Goal: Communication & Community: Answer question/provide support

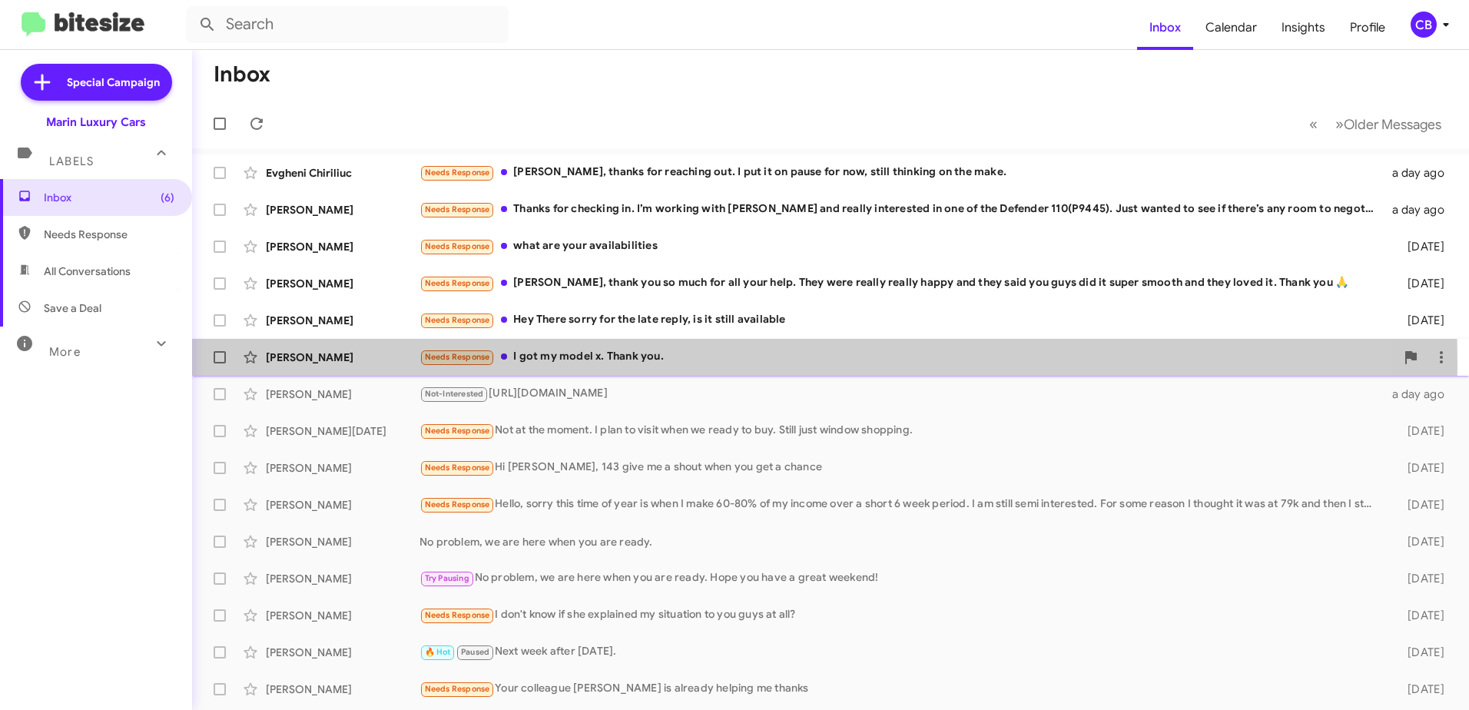
click at [546, 363] on div "Needs Response I got my model x. Thank you." at bounding box center [906, 357] width 975 height 18
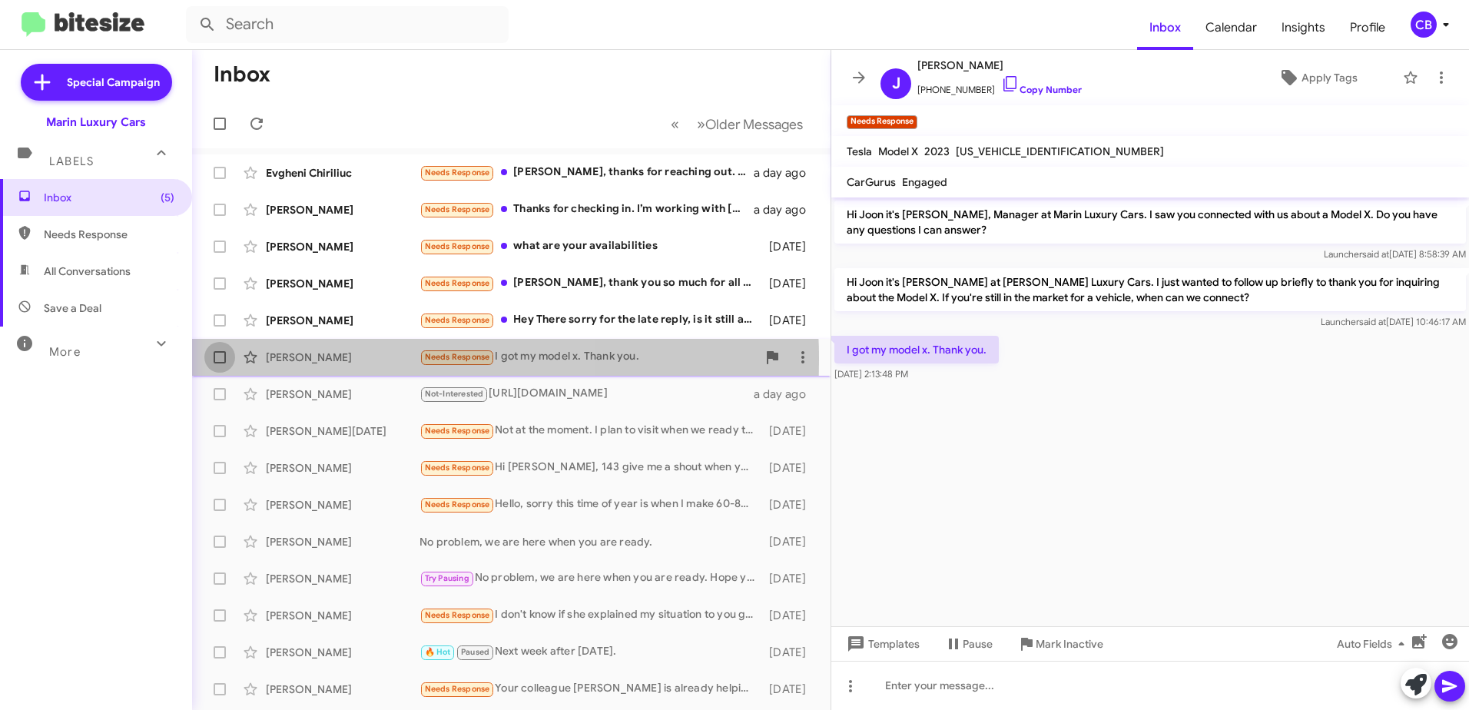
click at [219, 359] on span at bounding box center [220, 357] width 12 height 12
click at [219, 363] on input "checkbox" at bounding box center [219, 363] width 1 height 1
checkbox input "true"
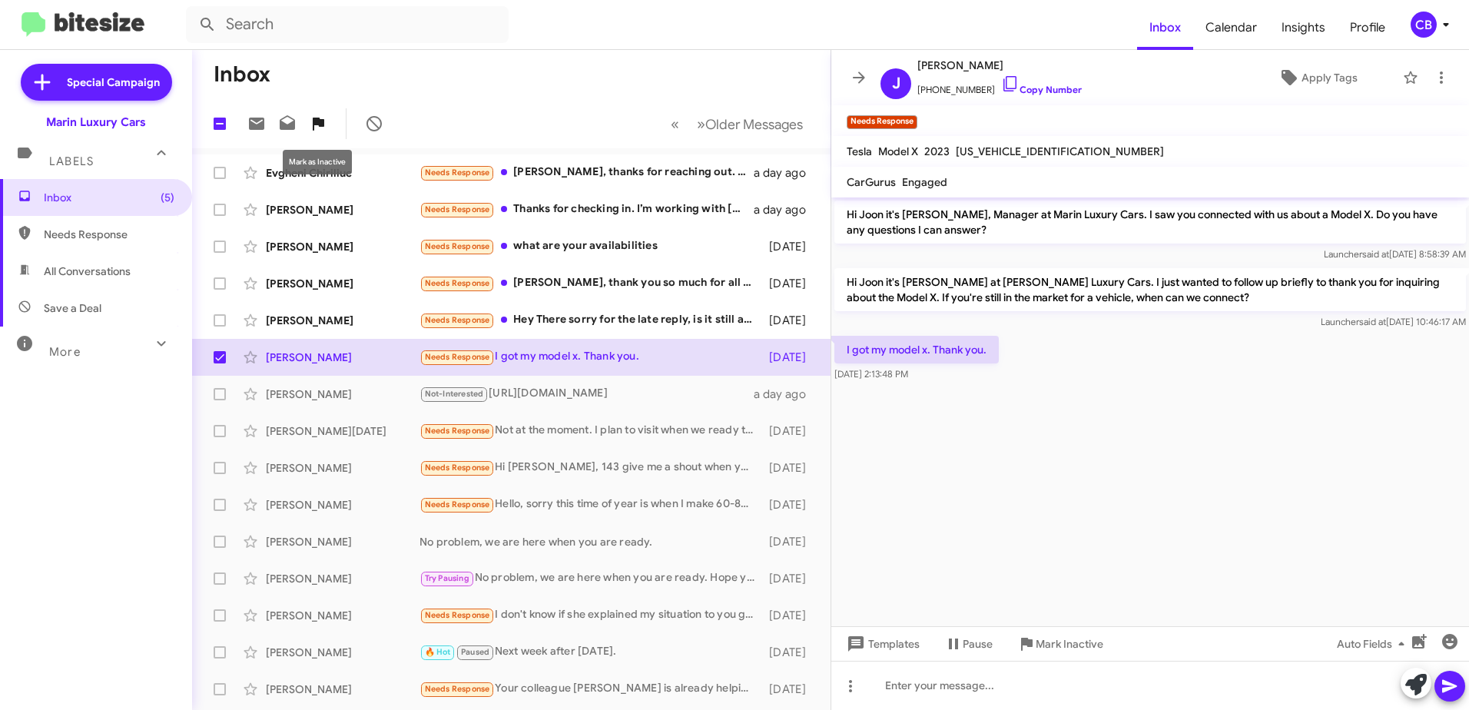
click at [320, 125] on icon at bounding box center [319, 124] width 12 height 13
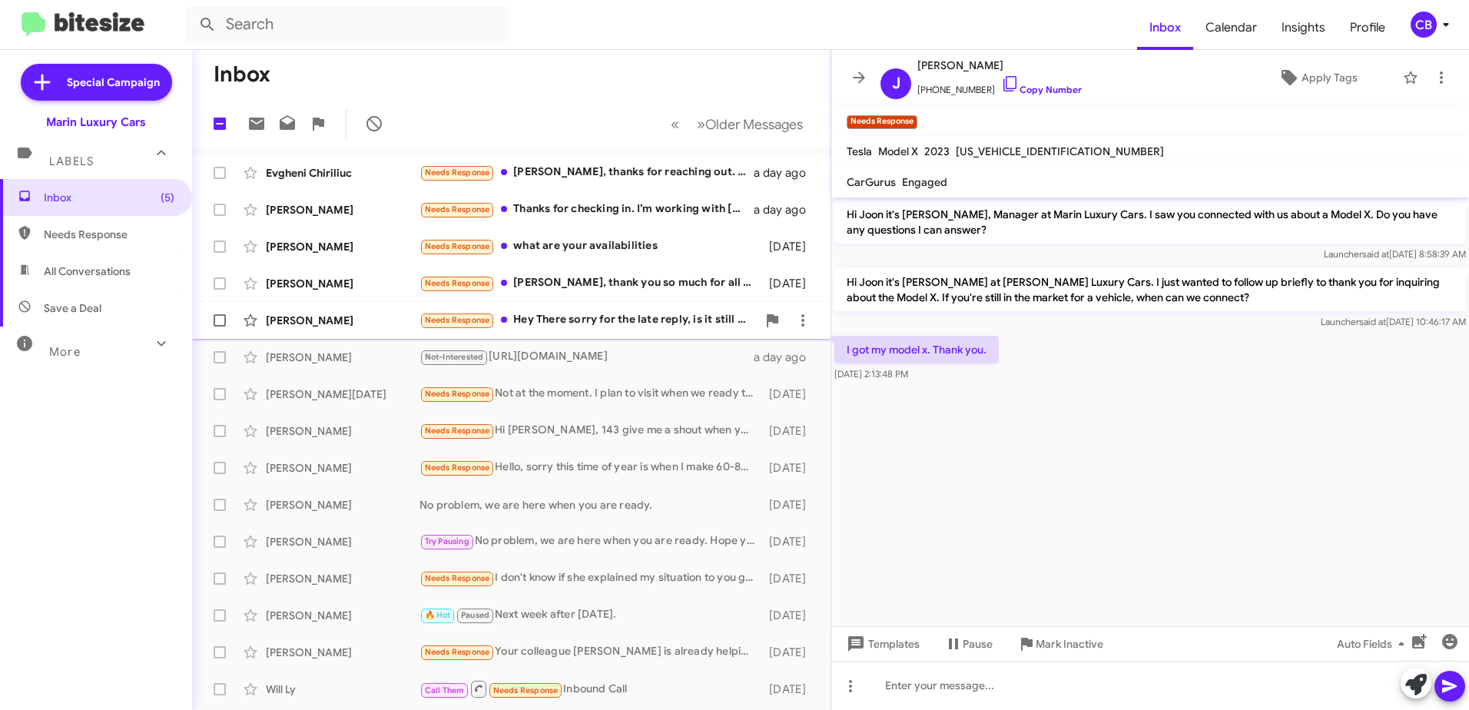
click at [583, 325] on div "Needs Response Hey There sorry for the late reply, is it still available" at bounding box center [587, 320] width 337 height 18
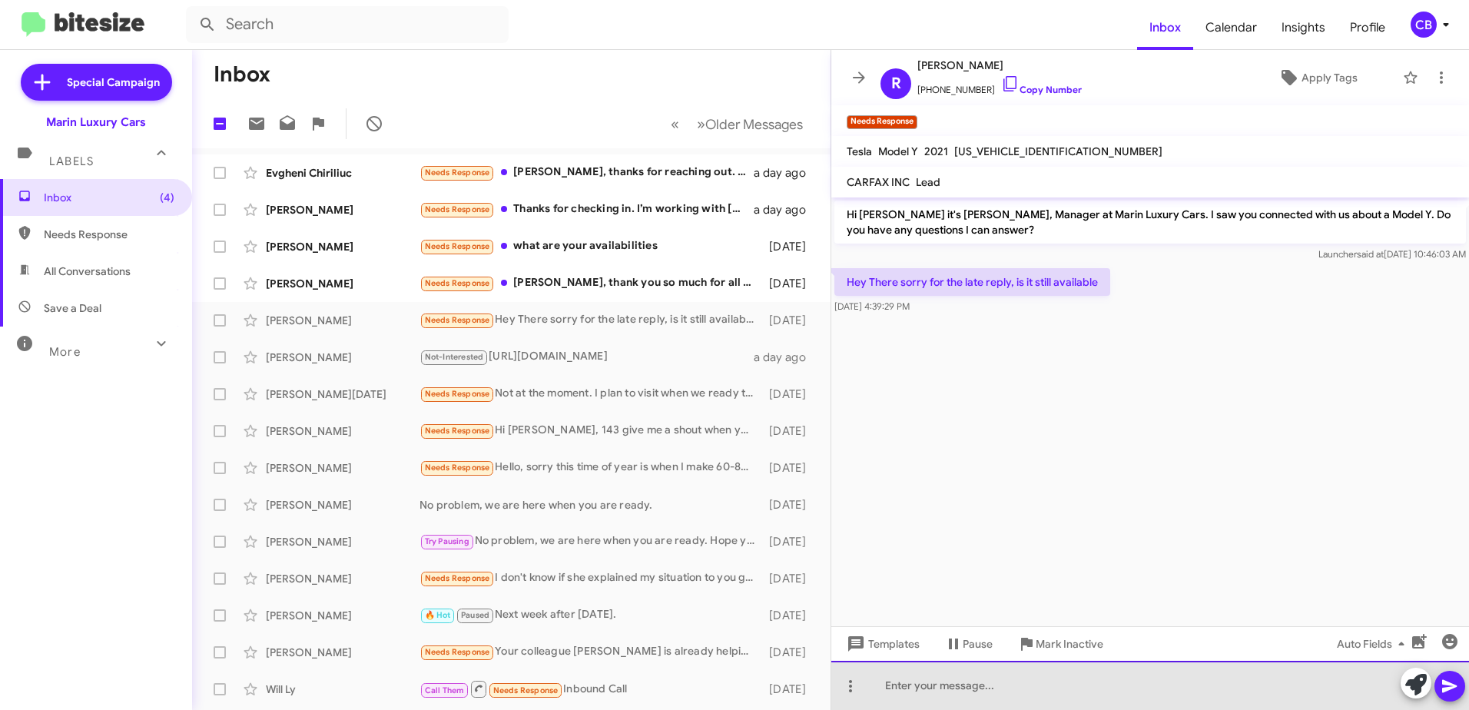
click at [950, 685] on div at bounding box center [1150, 685] width 638 height 49
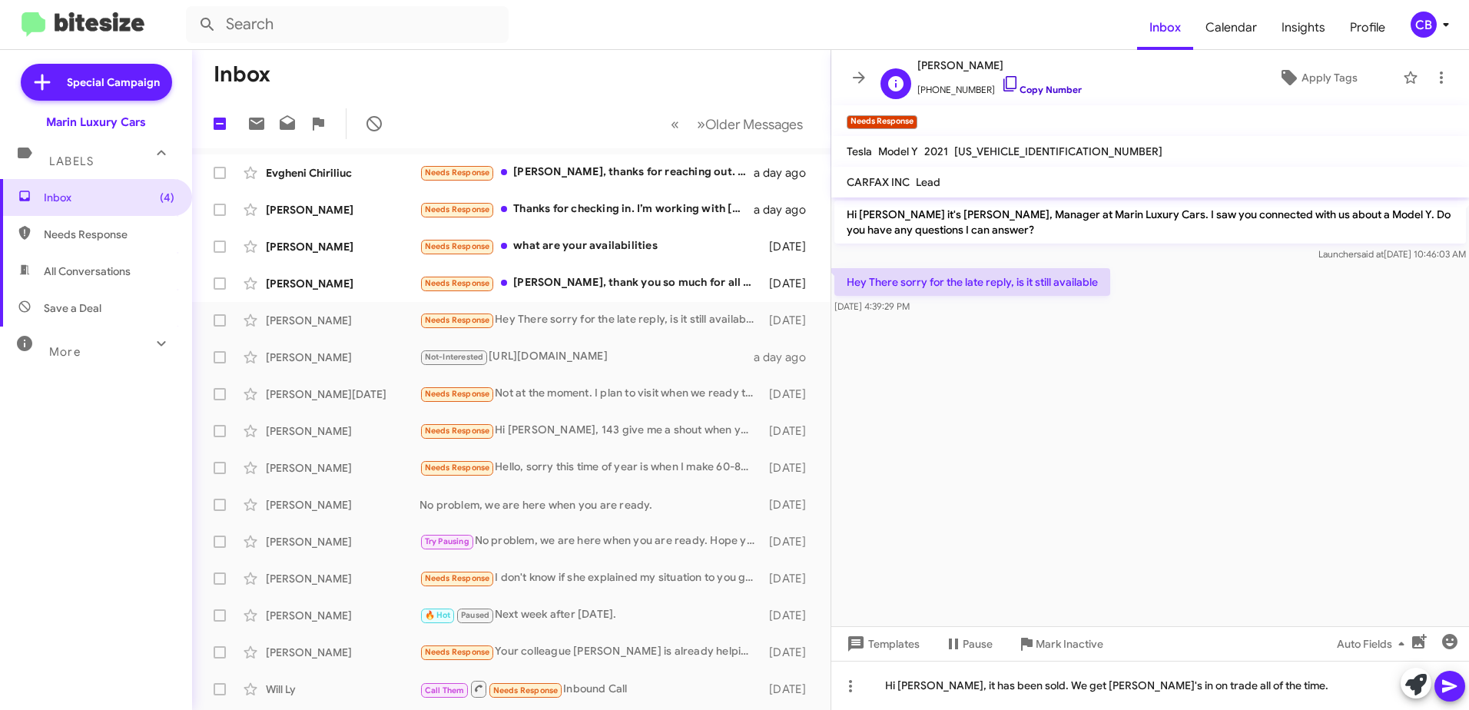
click at [1005, 84] on link "Copy Number" at bounding box center [1041, 90] width 81 height 12
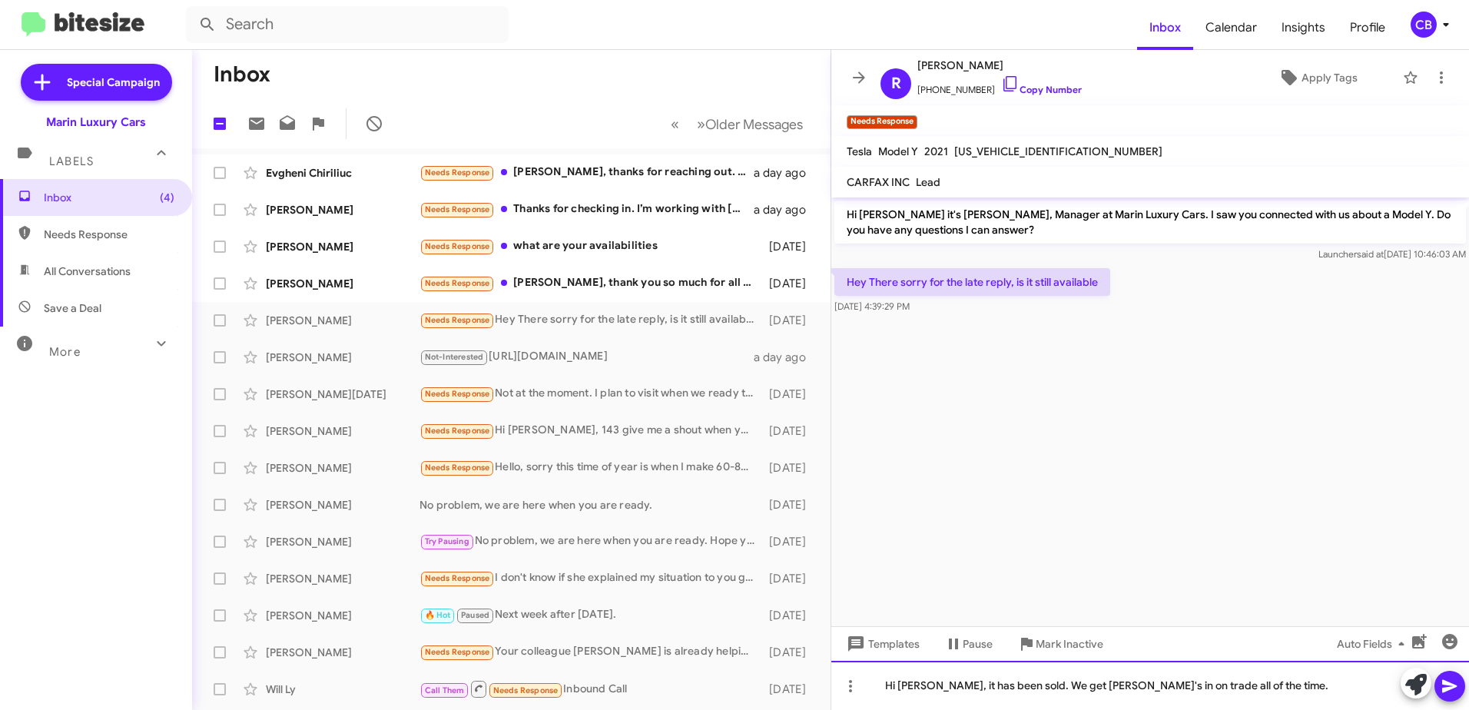
click at [1239, 688] on div "Hi [PERSON_NAME], it has been sold. We get [PERSON_NAME]'s in on trade all of t…" at bounding box center [1150, 685] width 638 height 49
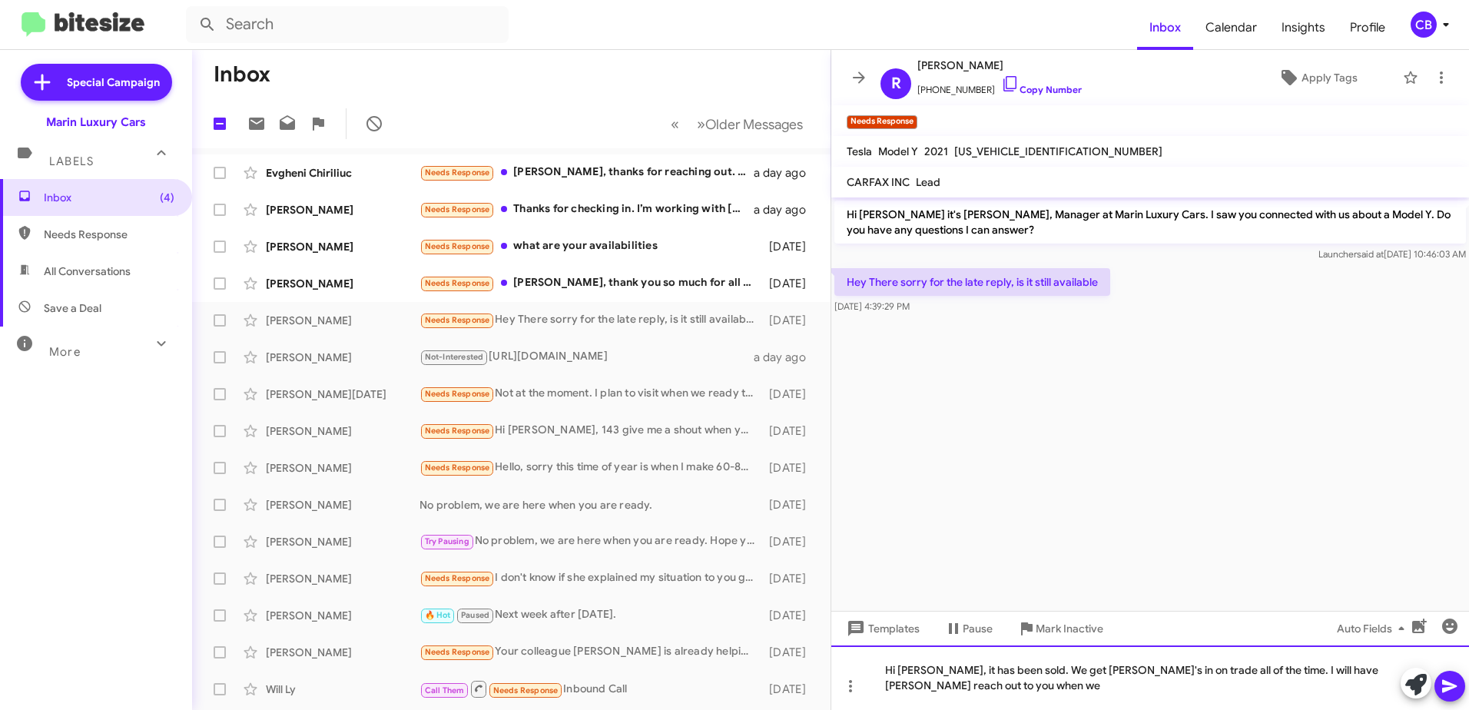
click at [921, 689] on div "Hi [PERSON_NAME], it has been sold. We get [PERSON_NAME]'s in on trade all of t…" at bounding box center [1150, 677] width 638 height 65
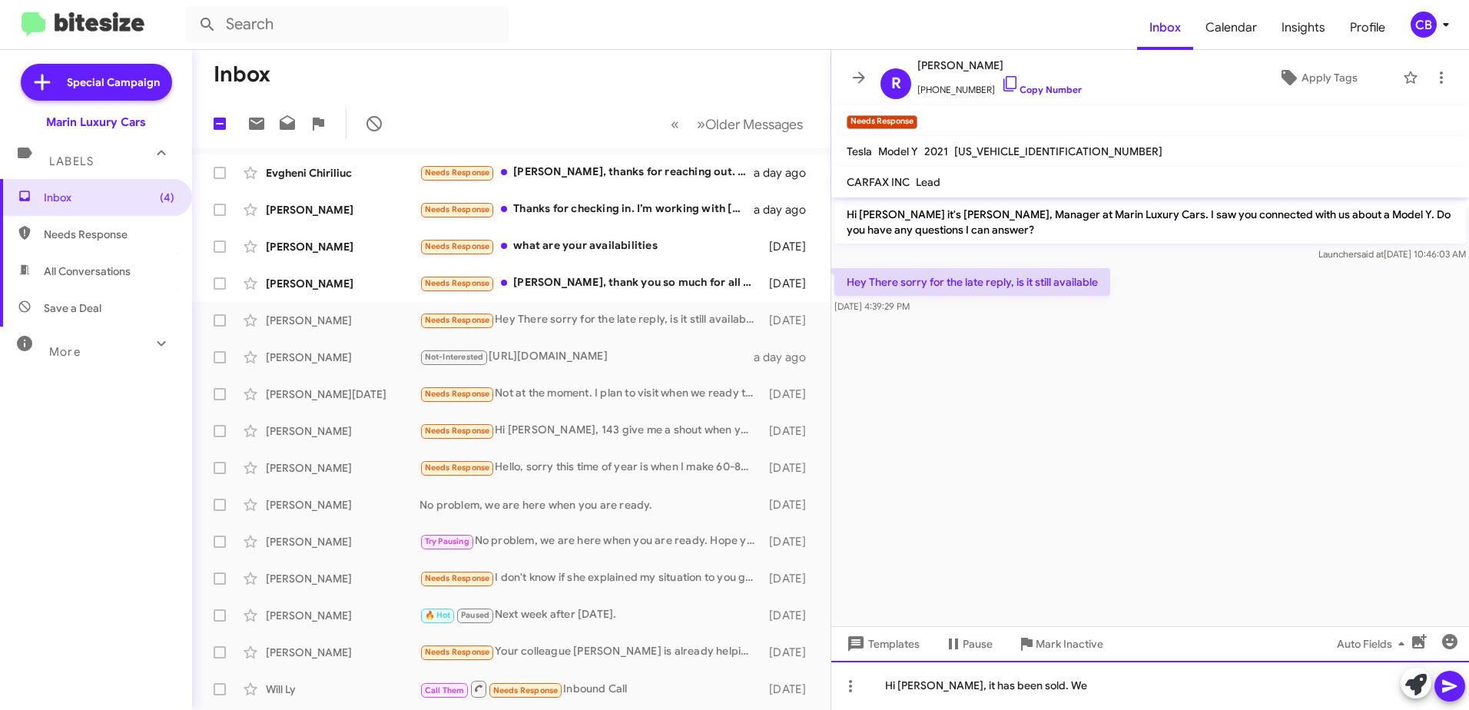
click at [1062, 695] on div "Hi [PERSON_NAME], it has been sold. We" at bounding box center [1150, 685] width 638 height 49
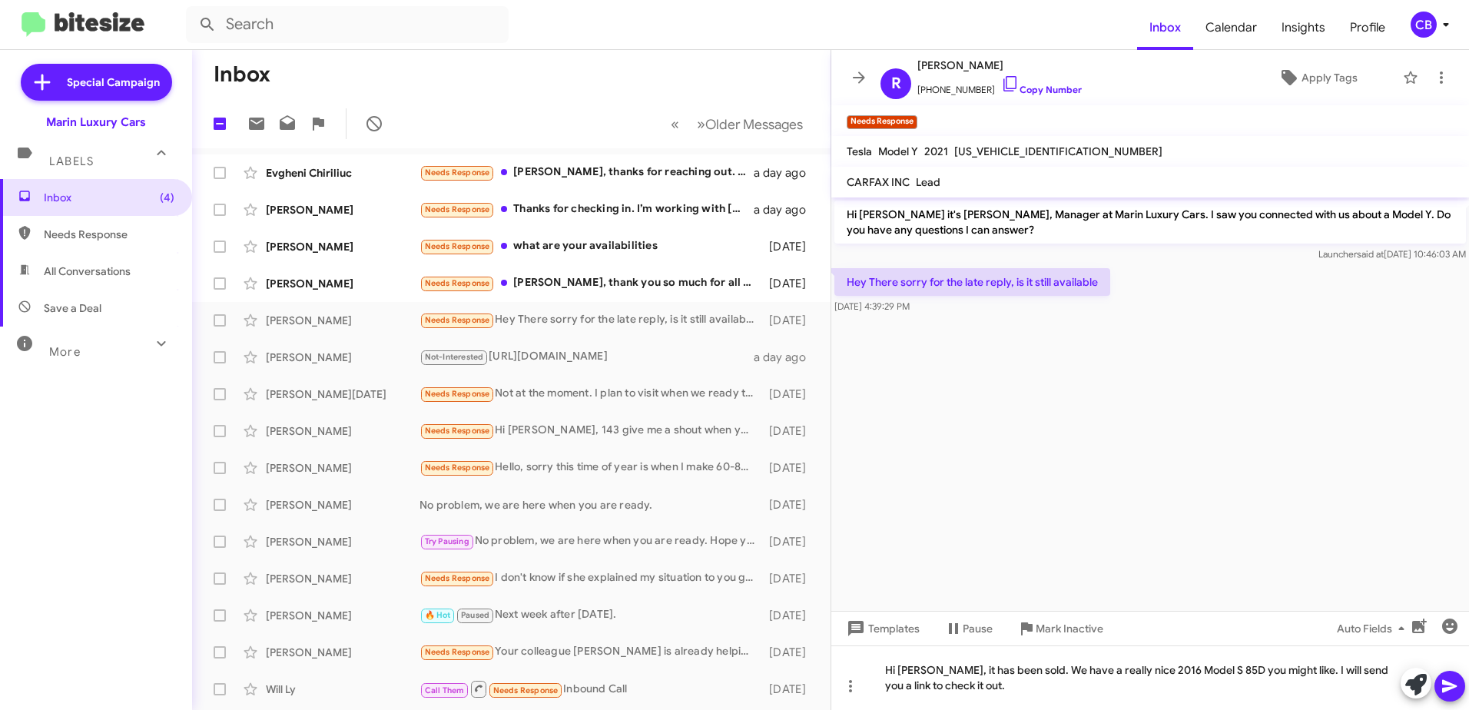
click at [1442, 692] on icon at bounding box center [1449, 686] width 18 height 18
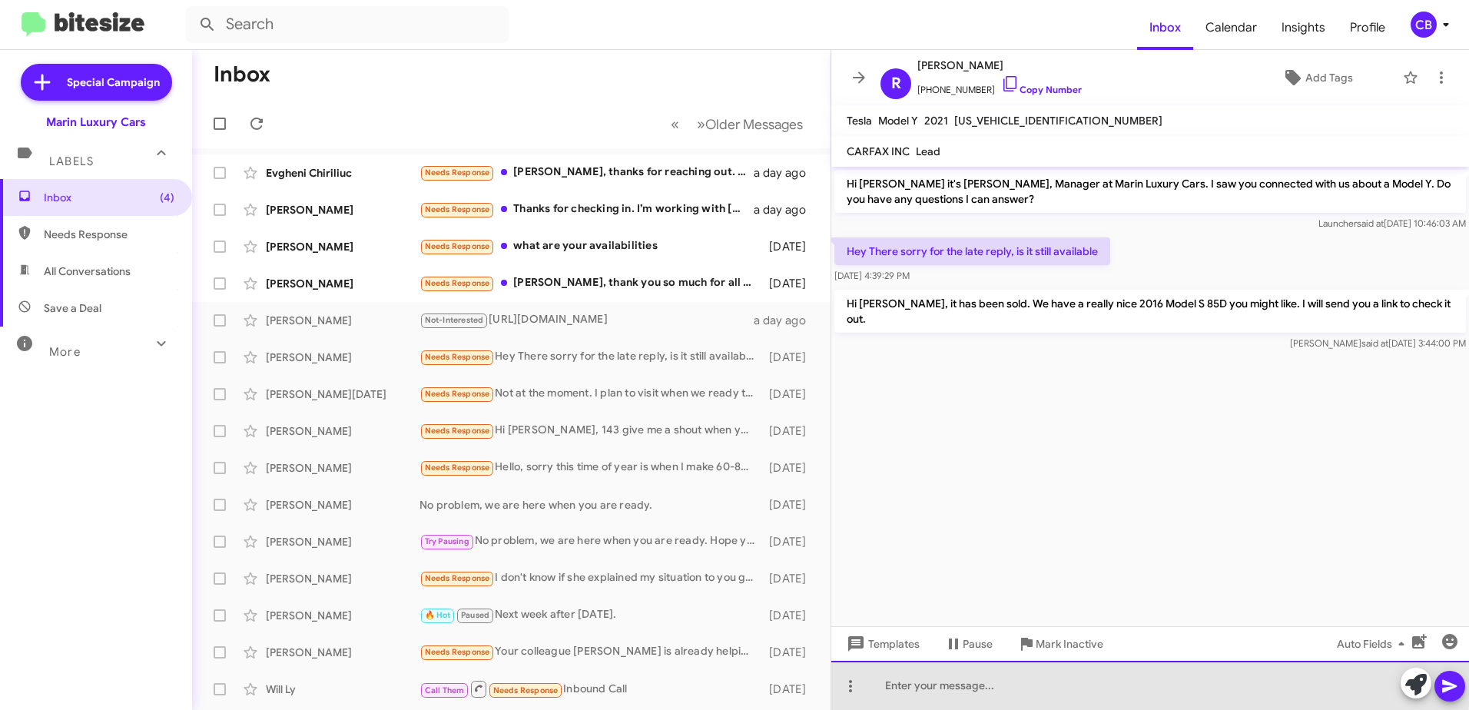
click at [979, 679] on div at bounding box center [1150, 685] width 638 height 49
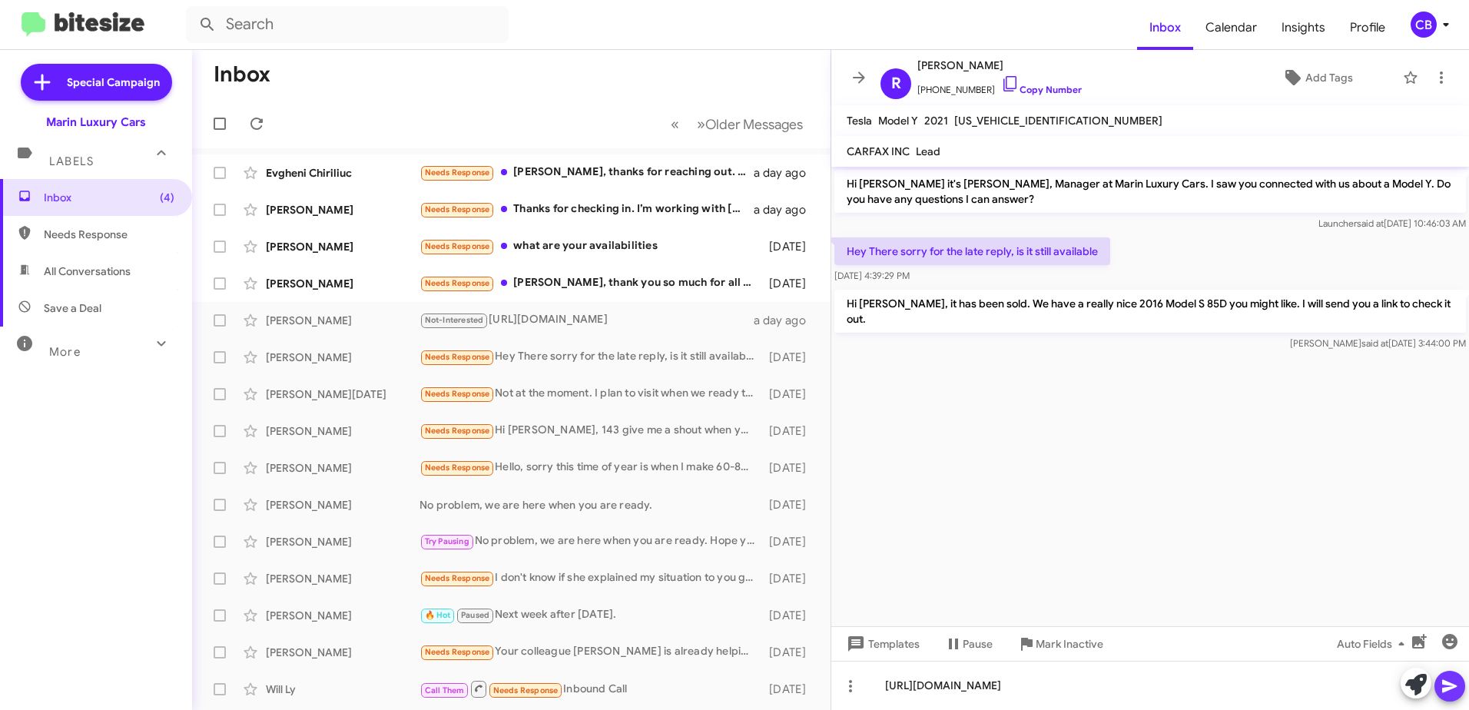
click at [1459, 692] on button at bounding box center [1449, 686] width 31 height 31
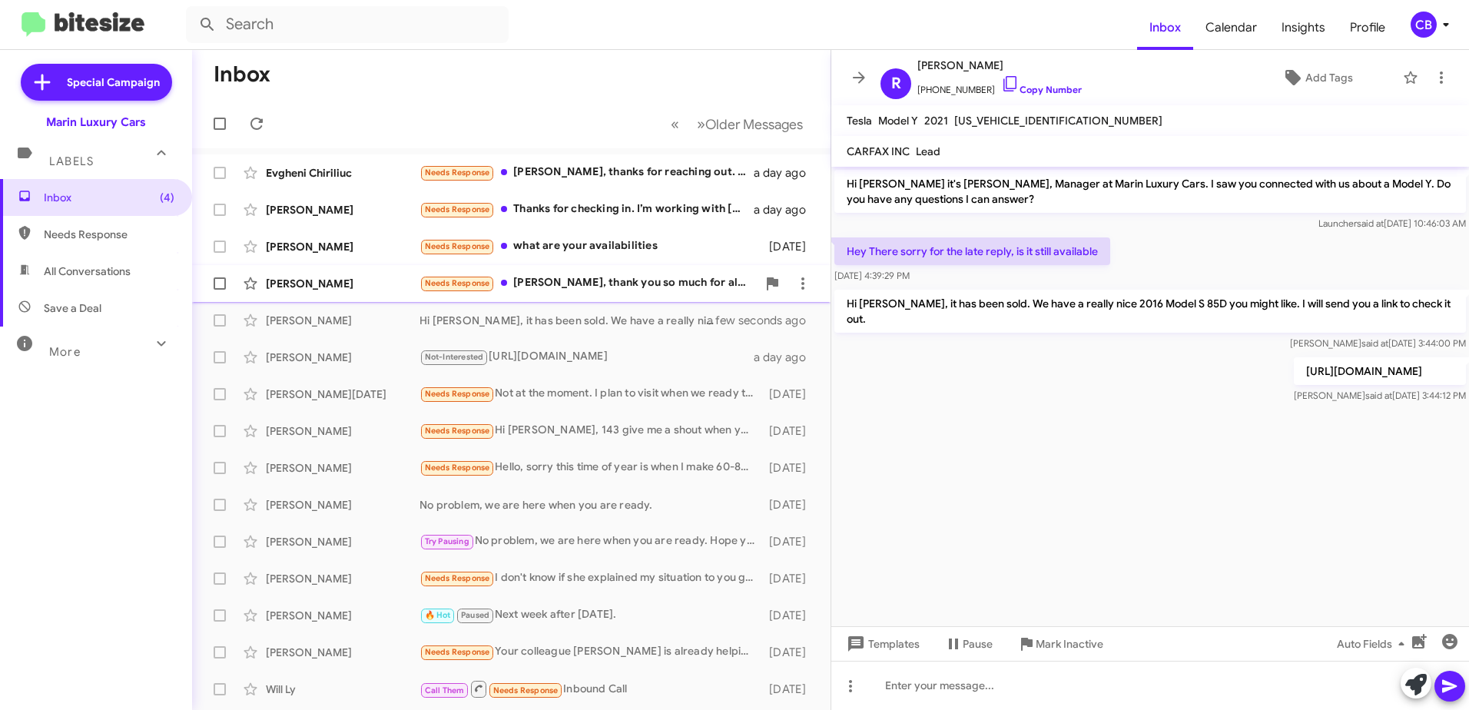
click at [592, 284] on div "Needs Response [PERSON_NAME], thank you so much for all your help. They were re…" at bounding box center [587, 283] width 337 height 18
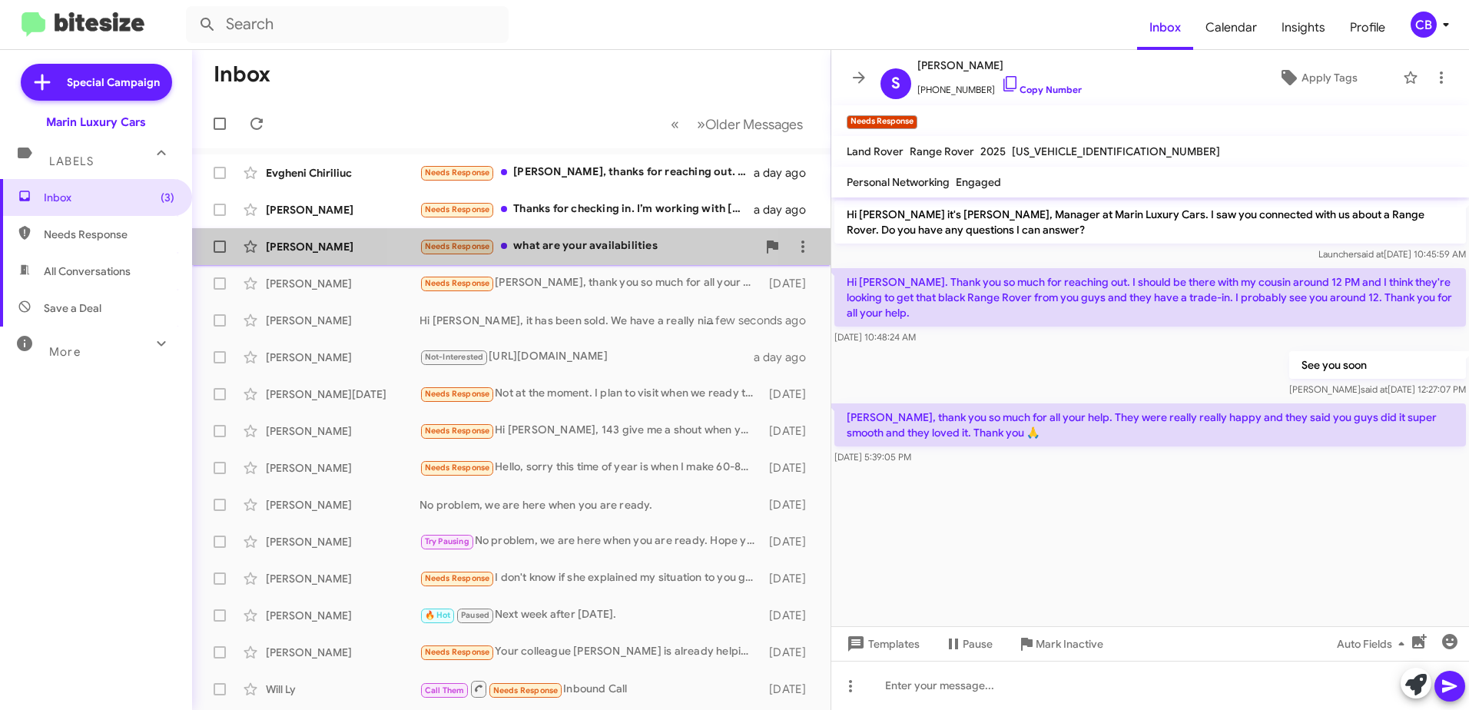
click at [587, 251] on div "Needs Response what are your availabilities" at bounding box center [587, 246] width 337 height 18
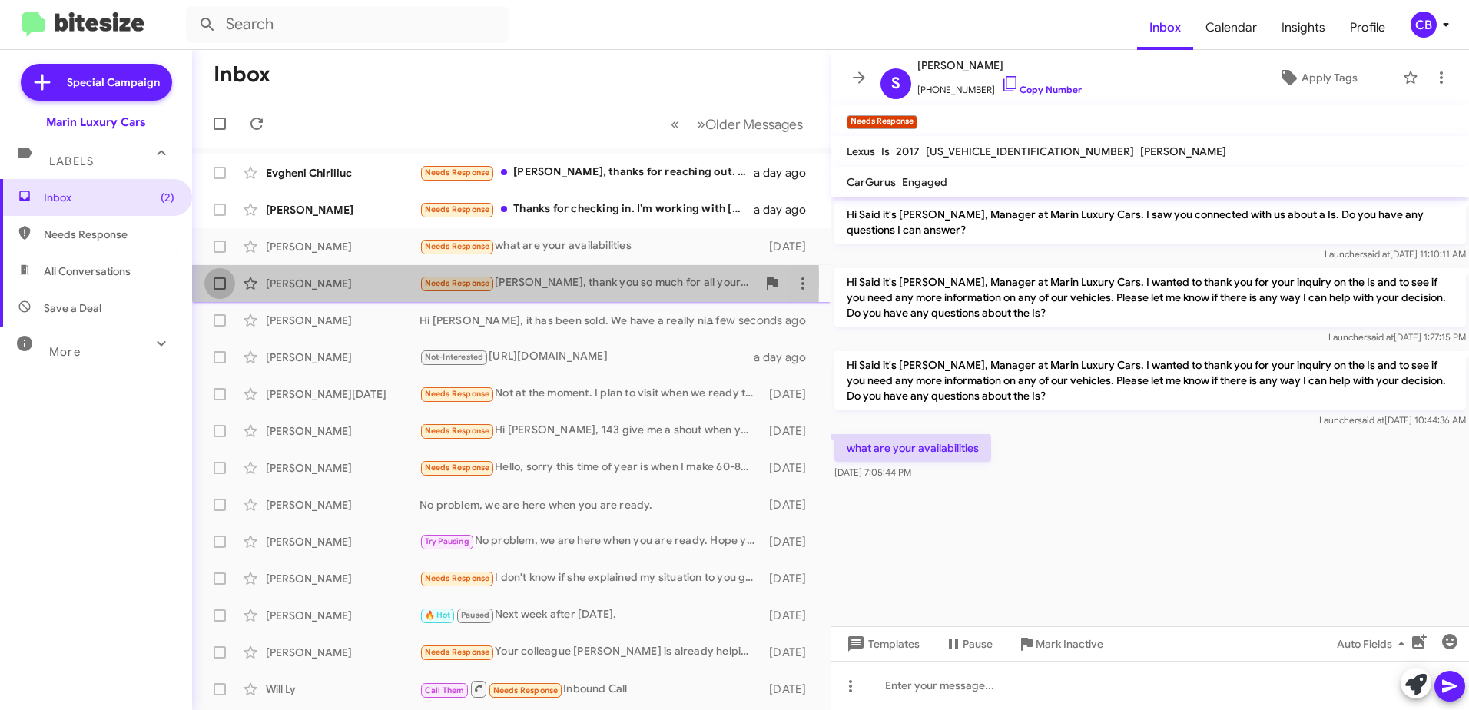
click at [217, 282] on span at bounding box center [220, 283] width 12 height 12
click at [219, 290] on input "checkbox" at bounding box center [219, 290] width 1 height 1
checkbox input "true"
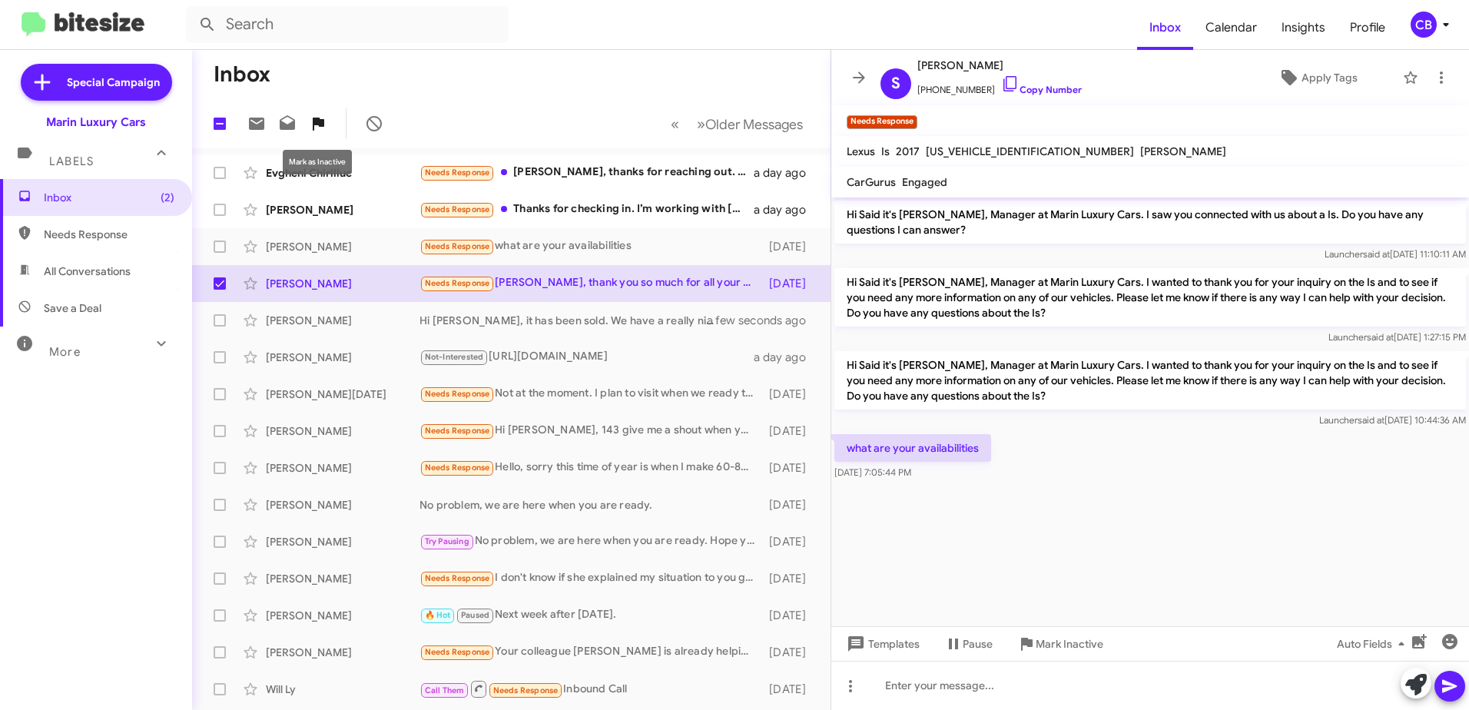
click at [322, 124] on icon at bounding box center [319, 124] width 12 height 13
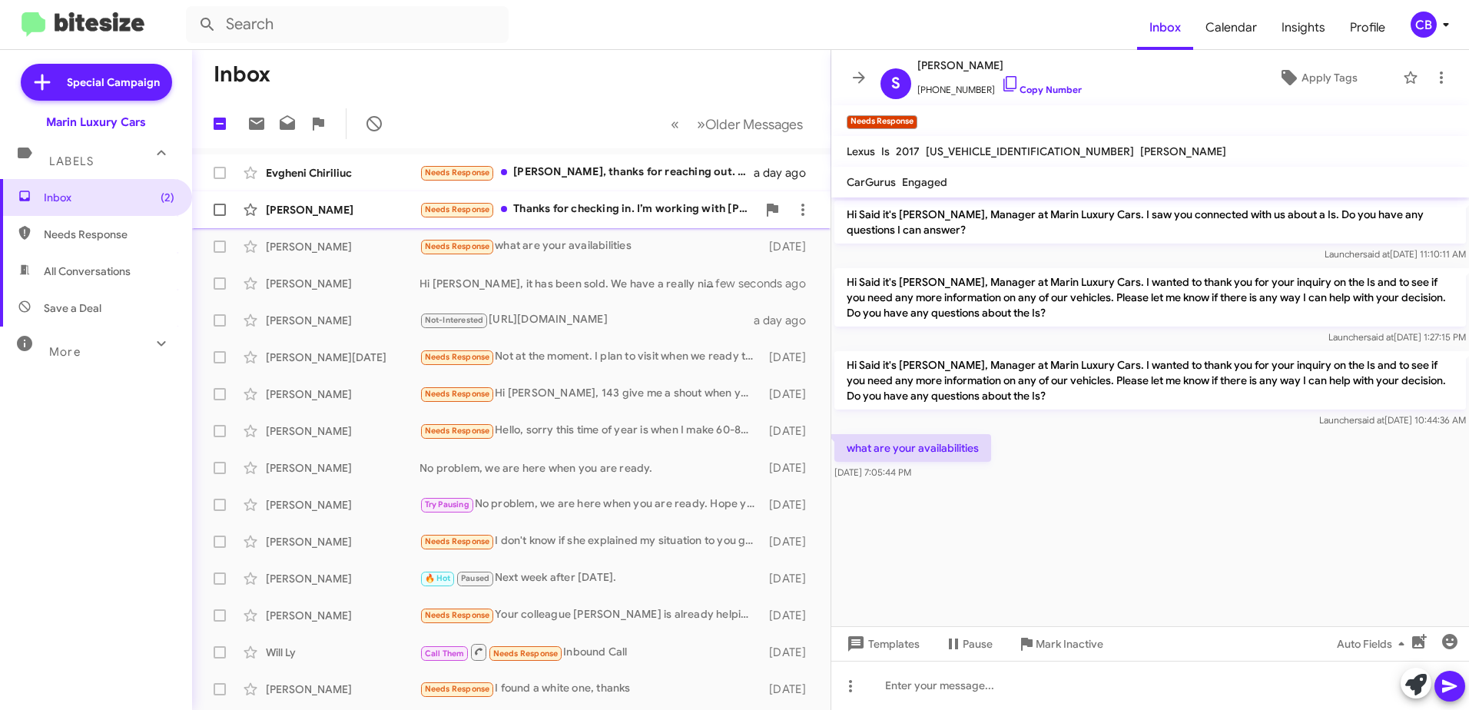
click at [585, 208] on div "Needs Response Thanks for checking in. I’m working with [PERSON_NAME] and reall…" at bounding box center [587, 209] width 337 height 18
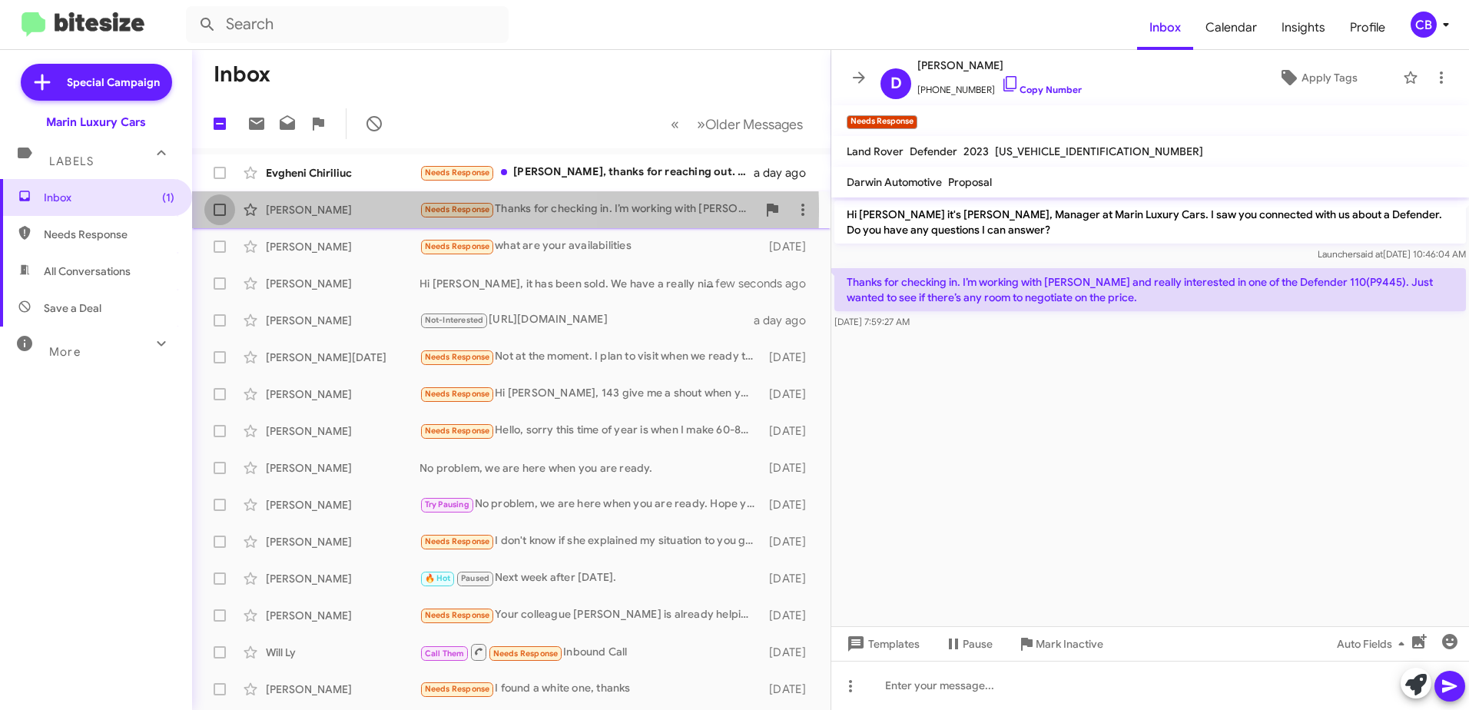
click at [218, 211] on span at bounding box center [220, 210] width 12 height 12
click at [219, 216] on input "checkbox" at bounding box center [219, 216] width 1 height 1
checkbox input "true"
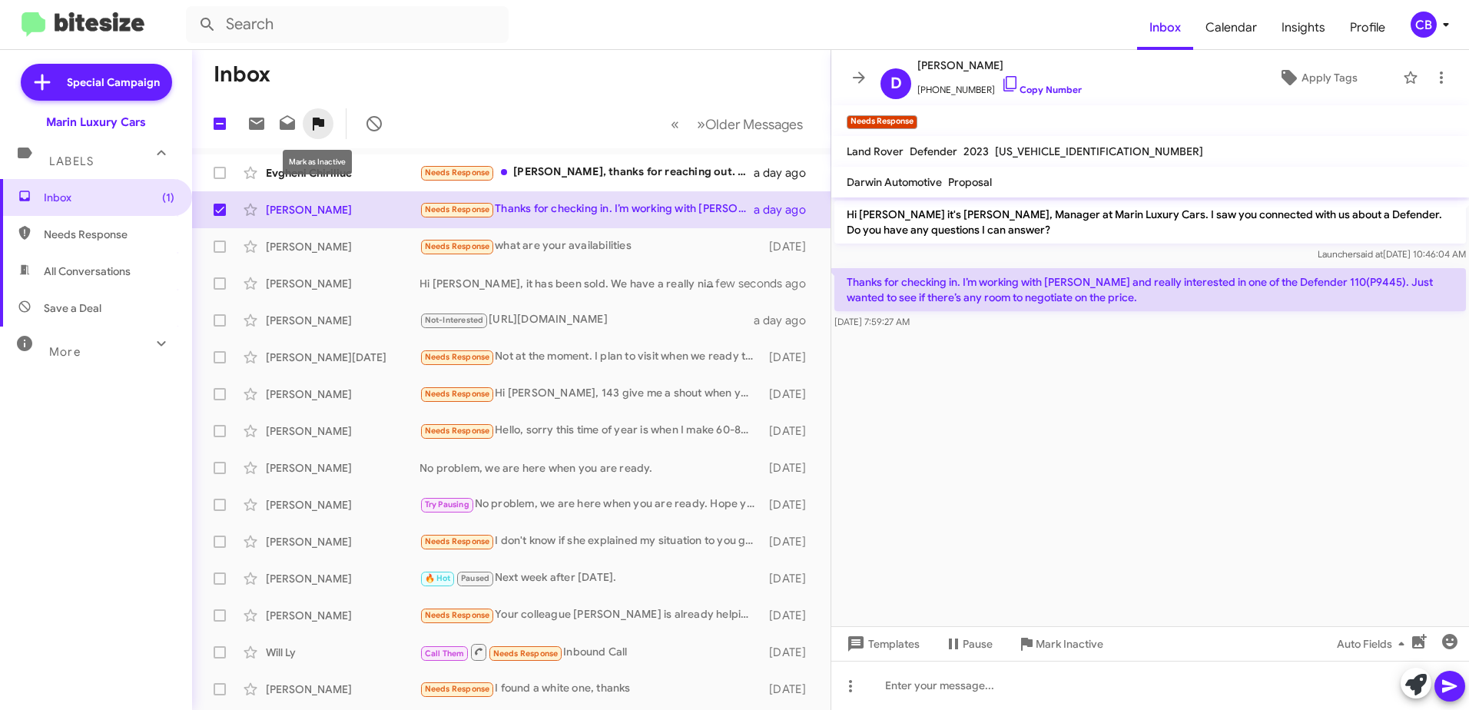
click at [314, 114] on icon at bounding box center [318, 123] width 18 height 18
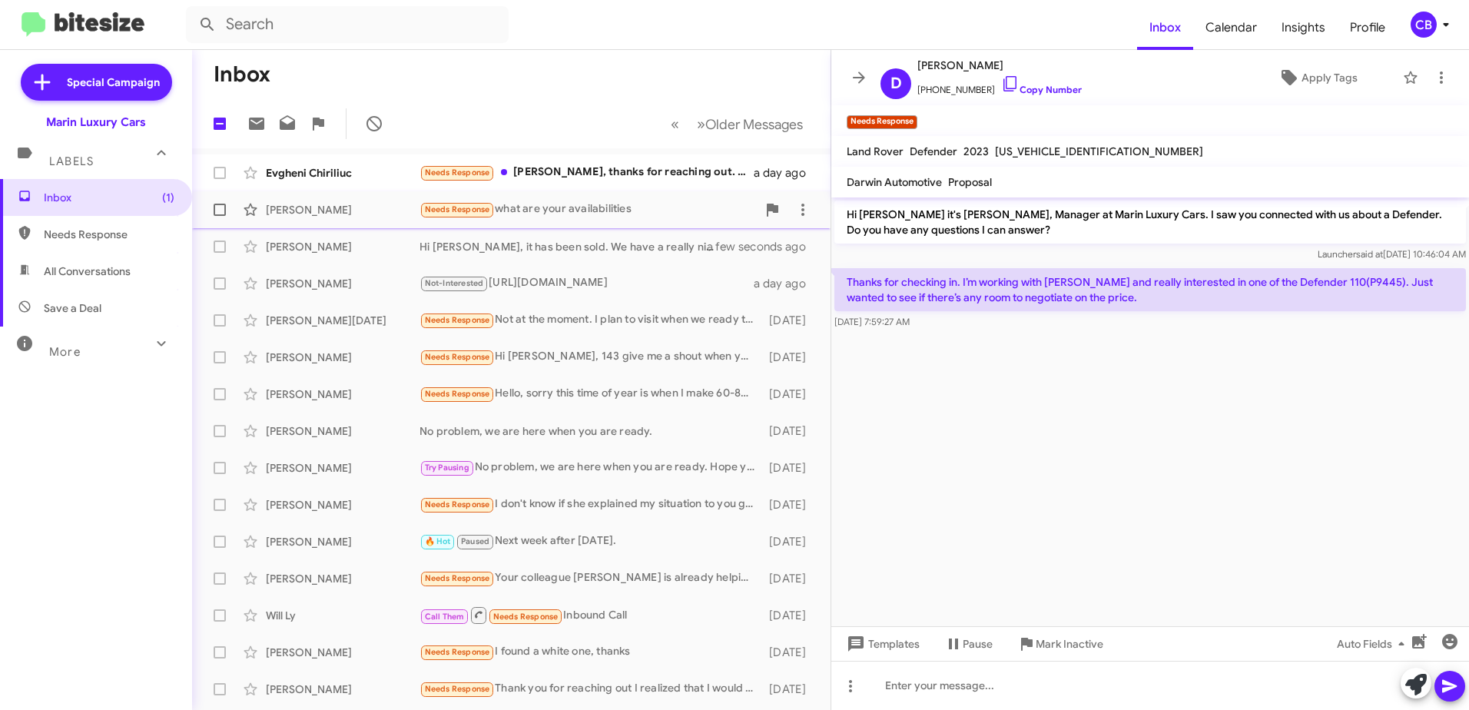
click at [544, 218] on div "Needs Response what are your availabilities" at bounding box center [587, 209] width 337 height 18
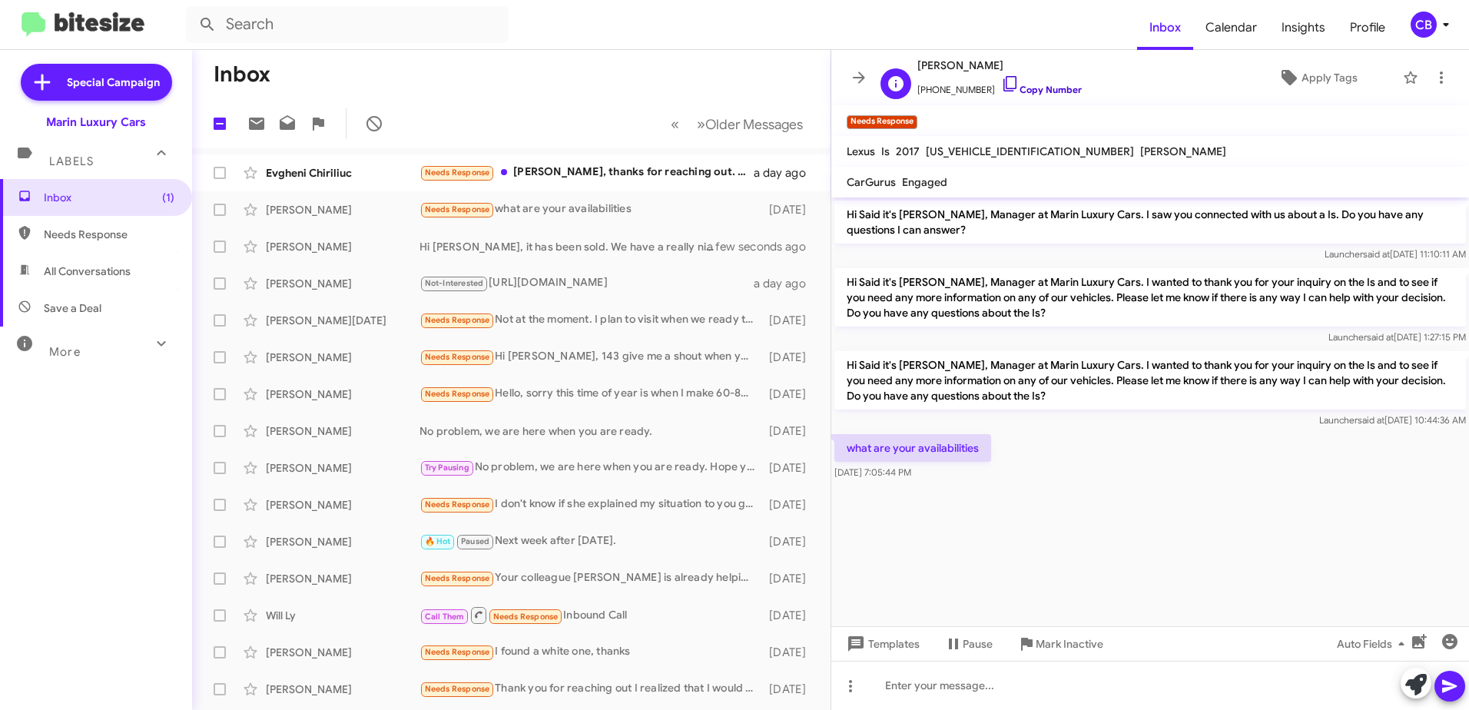
click at [1003, 88] on icon at bounding box center [1009, 83] width 13 height 15
click at [222, 210] on span at bounding box center [220, 210] width 12 height 12
click at [220, 216] on input "checkbox" at bounding box center [219, 216] width 1 height 1
checkbox input "true"
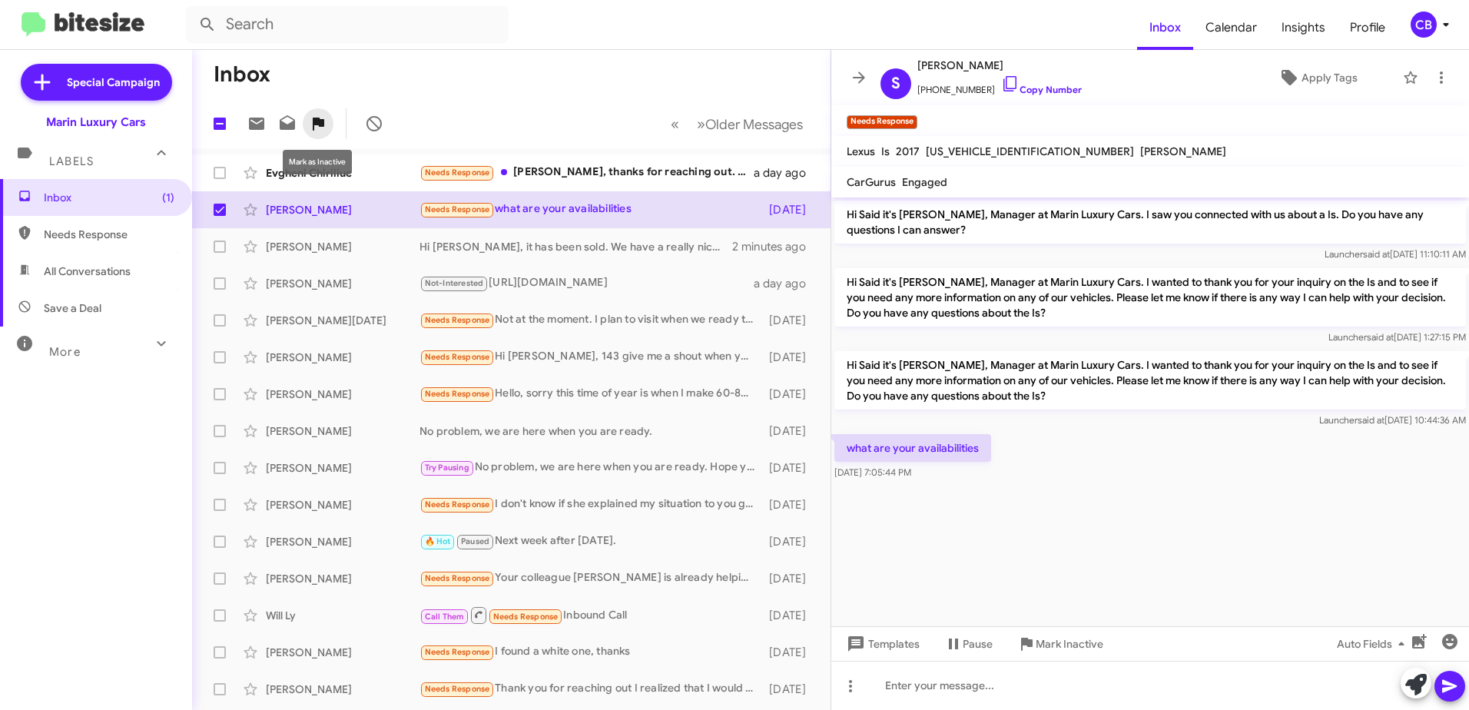
click at [323, 126] on icon at bounding box center [319, 124] width 12 height 13
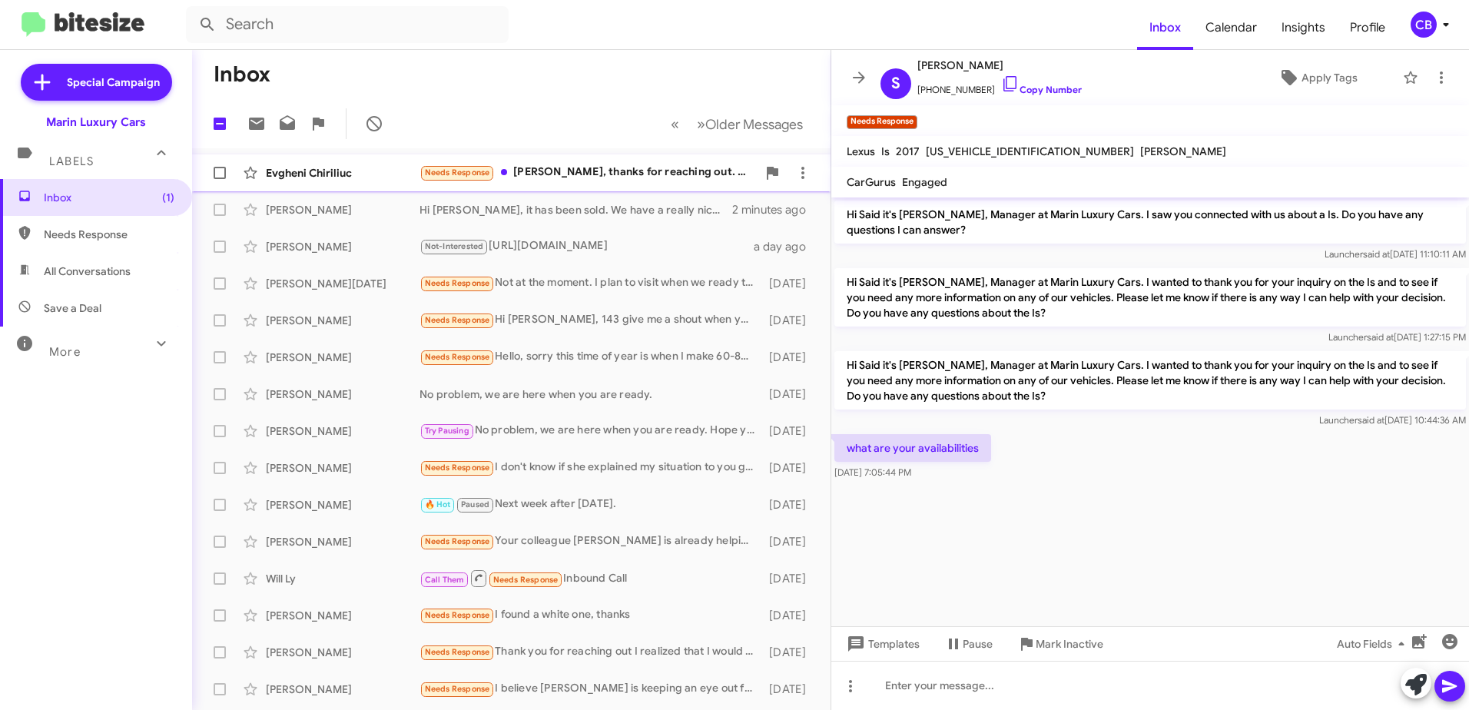
click at [551, 180] on div "Needs Response He [PERSON_NAME], thanks for reaching out. I put it on pause for…" at bounding box center [587, 173] width 337 height 18
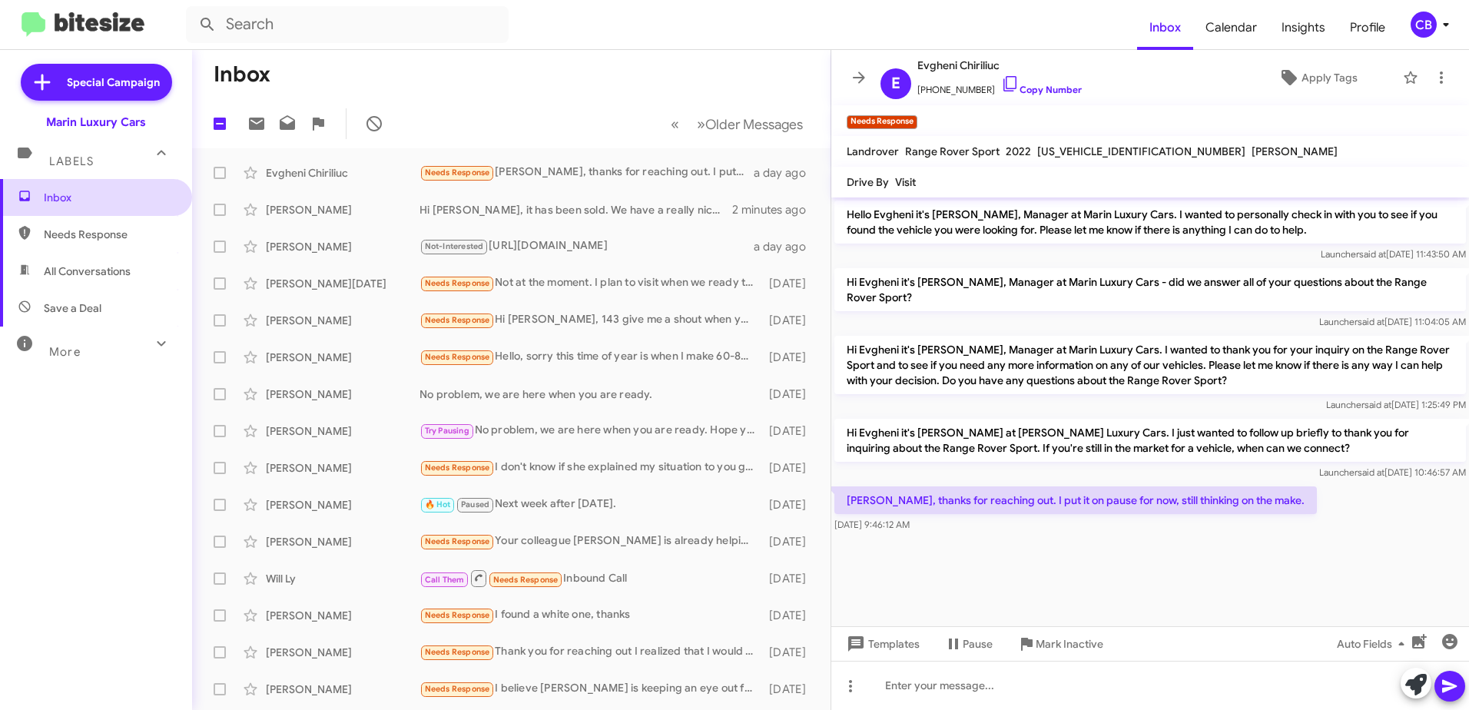
click at [67, 200] on span "Inbox" at bounding box center [109, 197] width 131 height 15
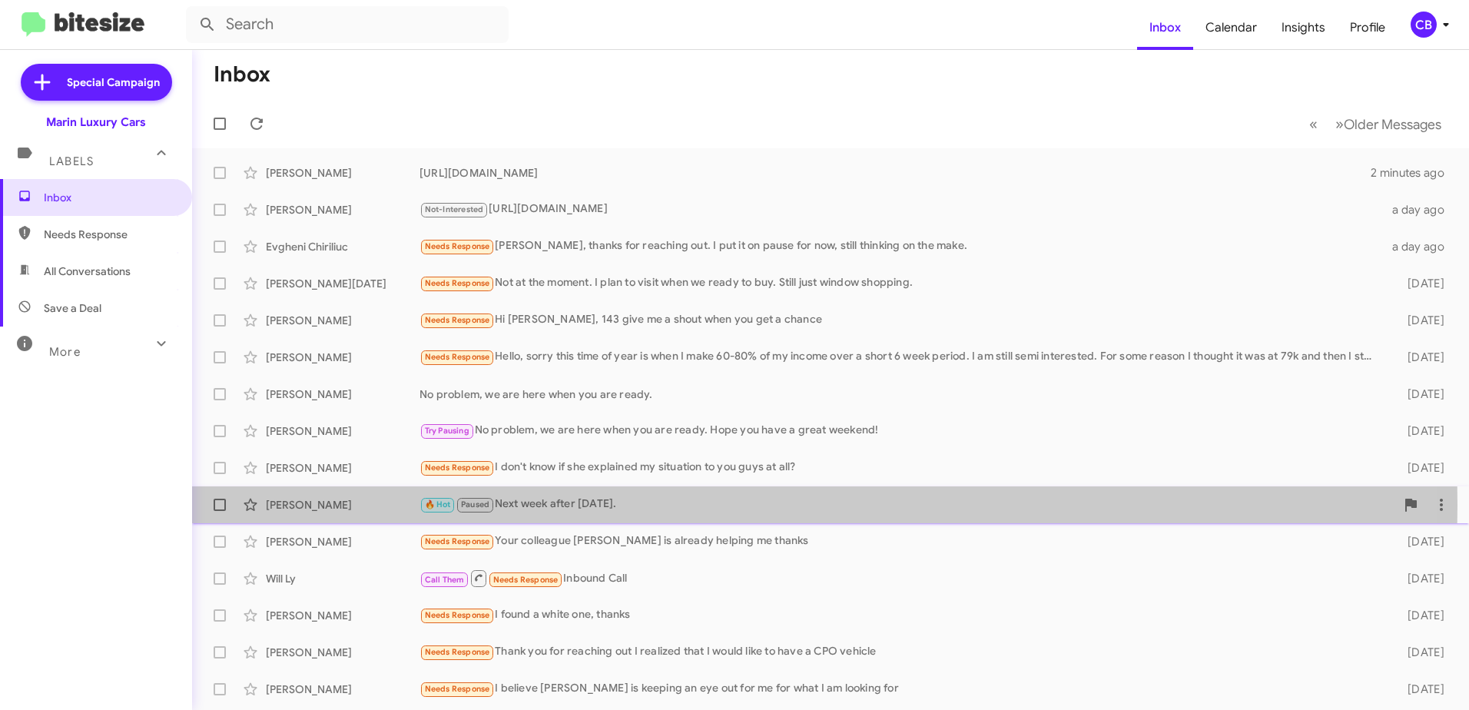
click at [568, 505] on div "🔥 Hot Paused Next week after [DATE]." at bounding box center [906, 504] width 975 height 18
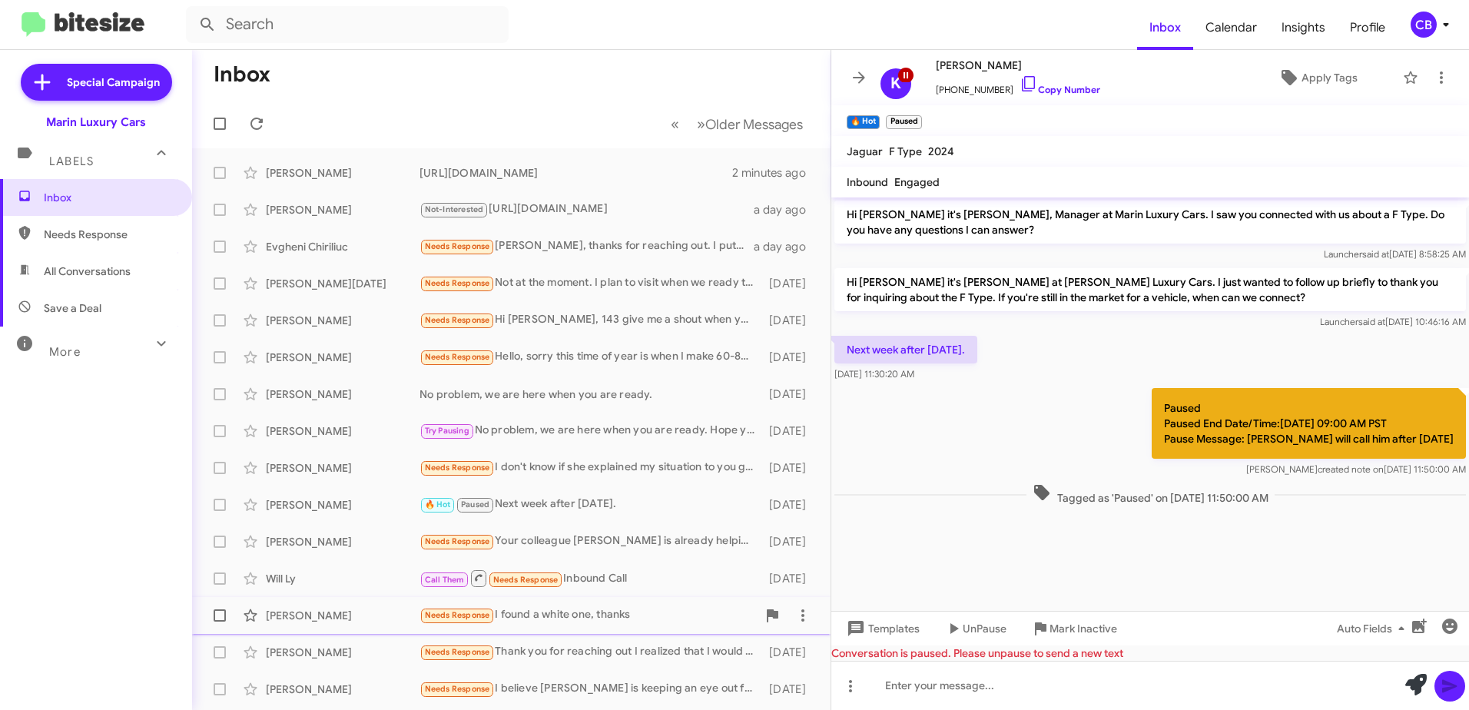
click at [224, 615] on span at bounding box center [220, 615] width 12 height 12
click at [220, 621] on input "checkbox" at bounding box center [219, 621] width 1 height 1
checkbox input "true"
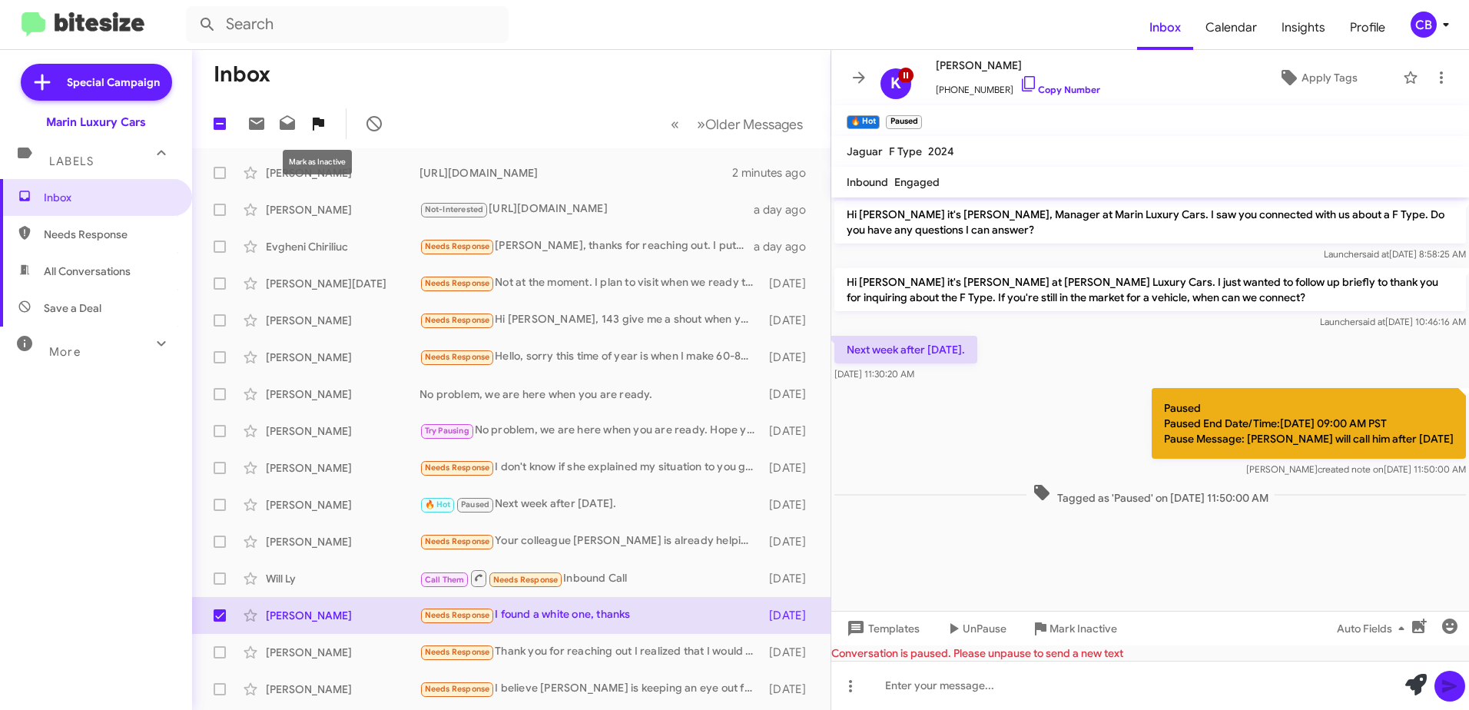
drag, startPoint x: 320, startPoint y: 120, endPoint x: 308, endPoint y: 121, distance: 11.5
click at [317, 126] on icon at bounding box center [318, 123] width 18 height 18
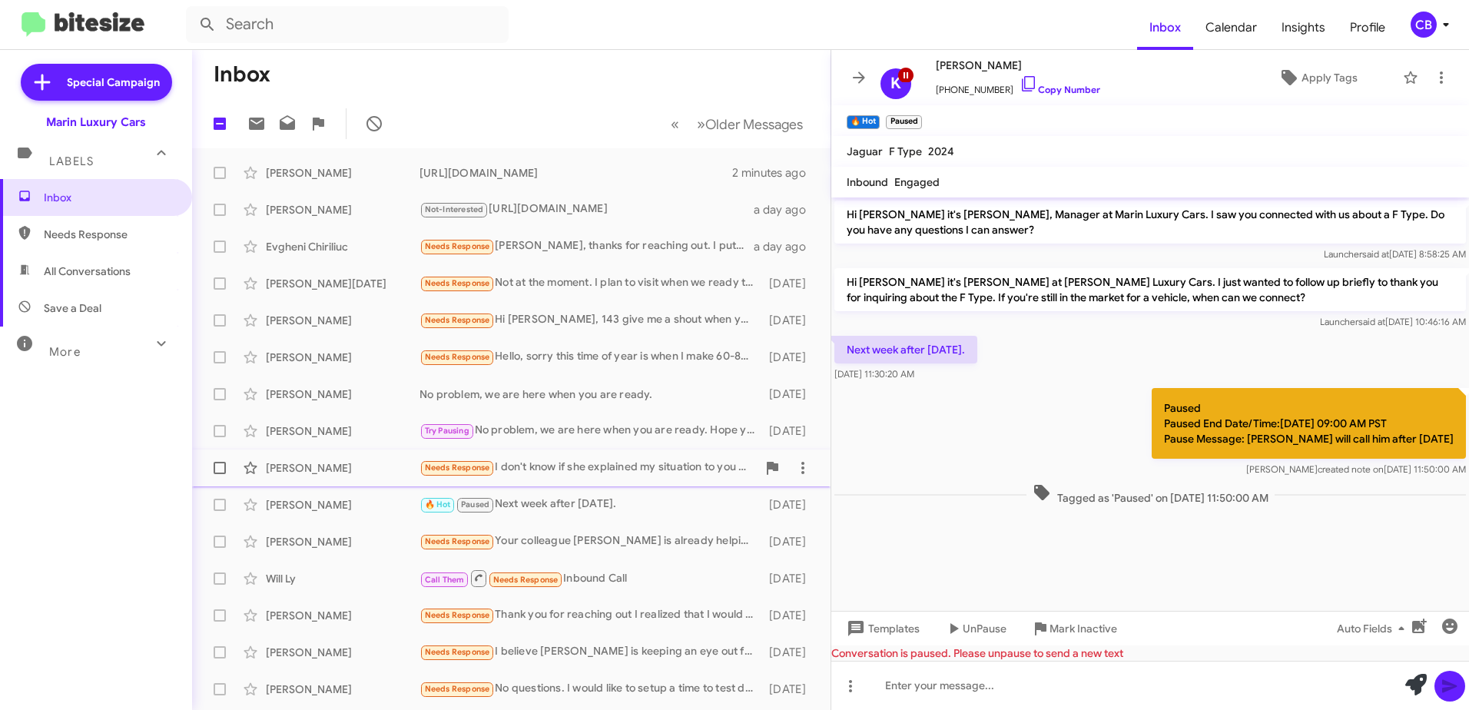
click at [634, 469] on div "Needs Response I don't know if she explained my situation to you guys at all?" at bounding box center [587, 468] width 337 height 18
